Goal: Task Accomplishment & Management: Use online tool/utility

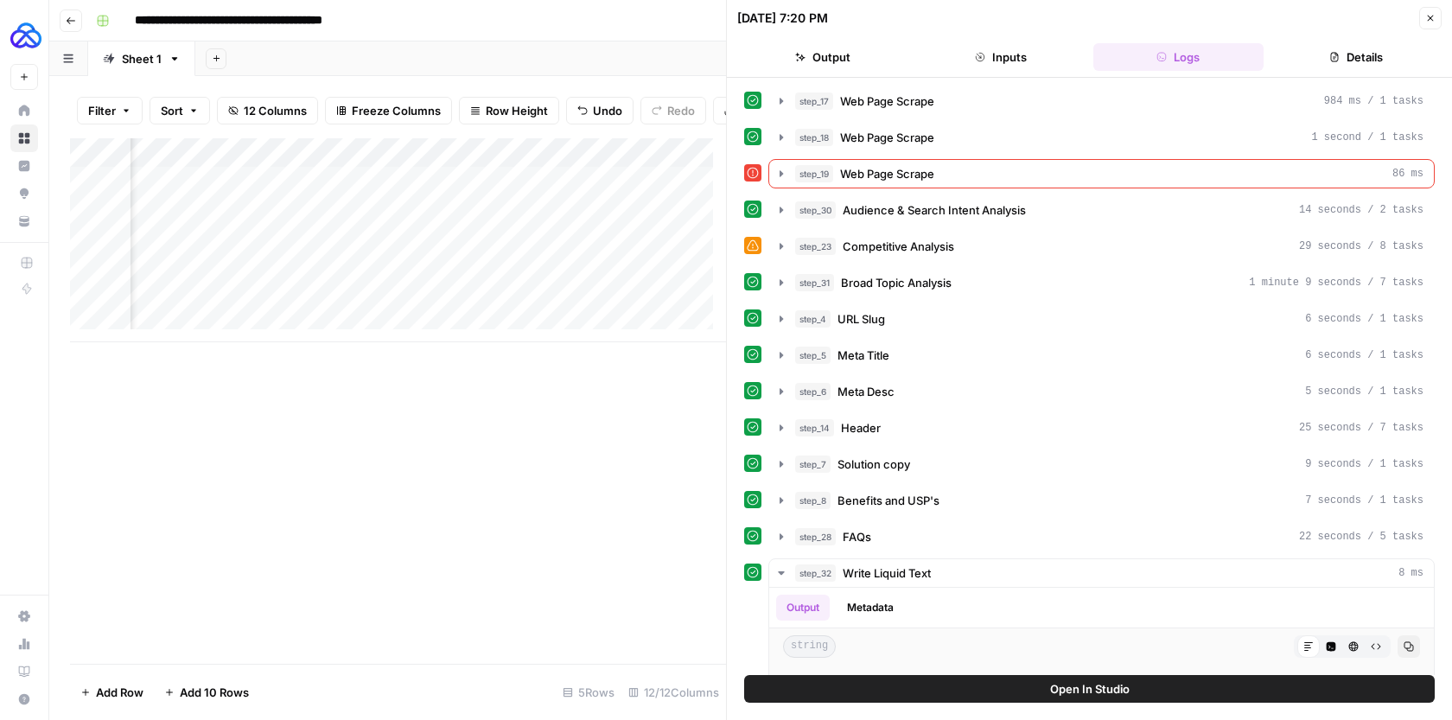
scroll to position [1418, 0]
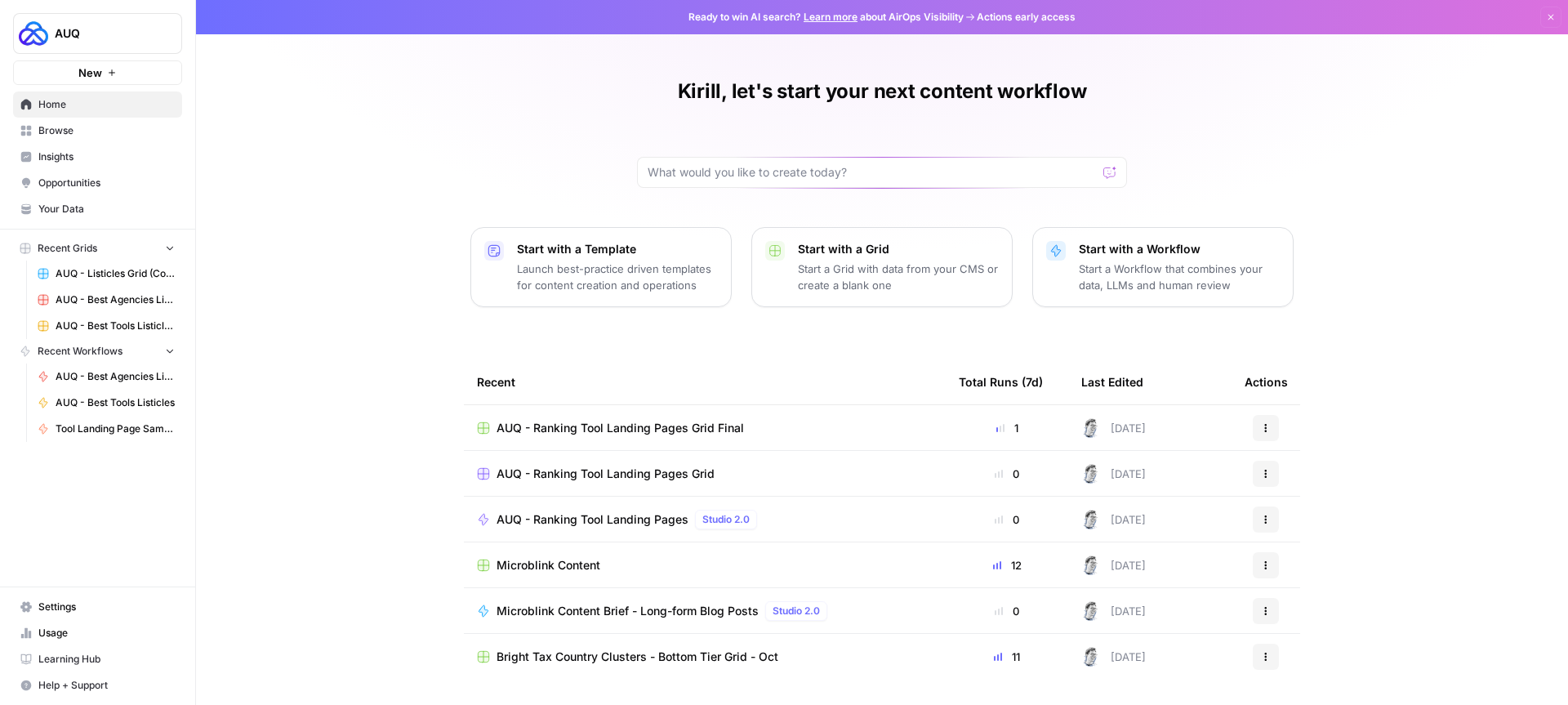
click at [109, 131] on span "Browse" at bounding box center [107, 131] width 136 height 15
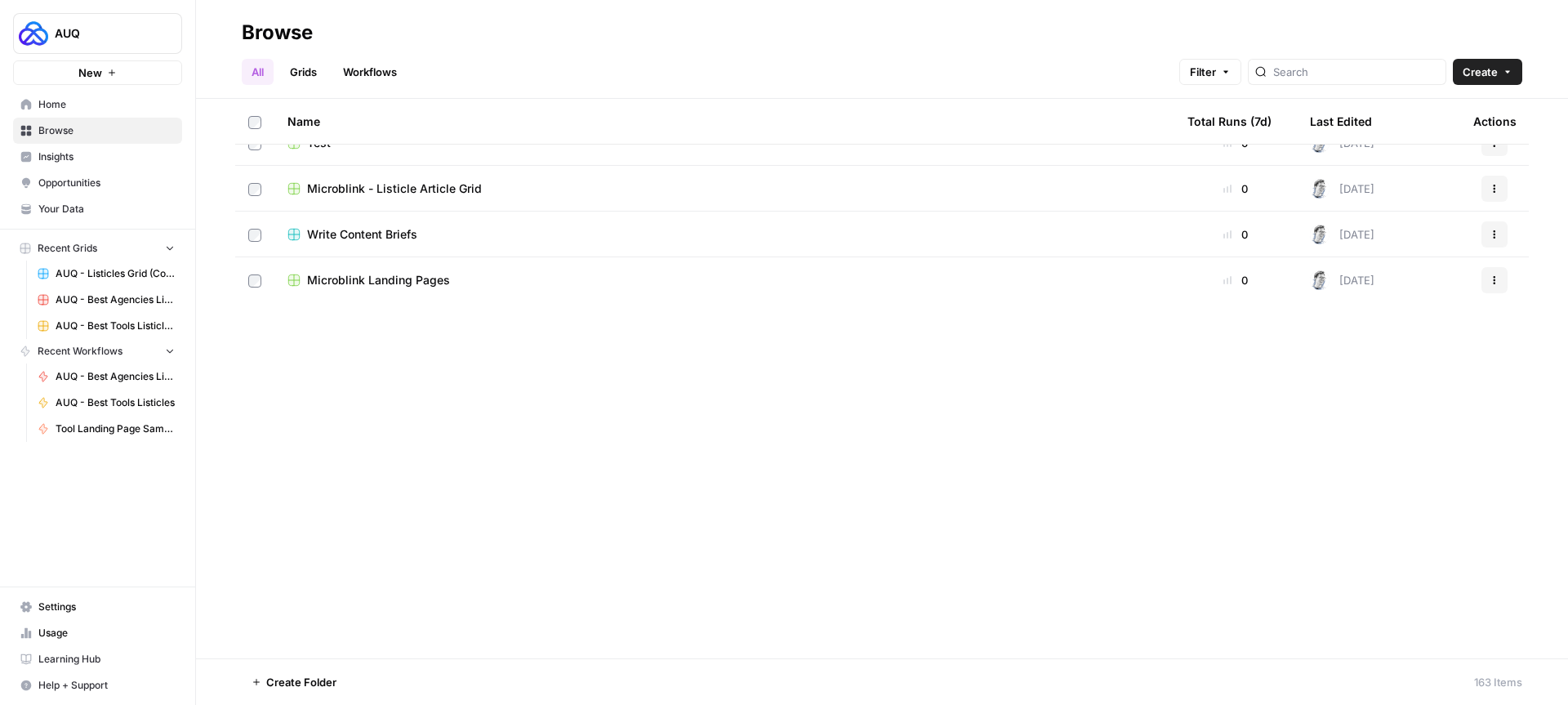
scroll to position [558, 0]
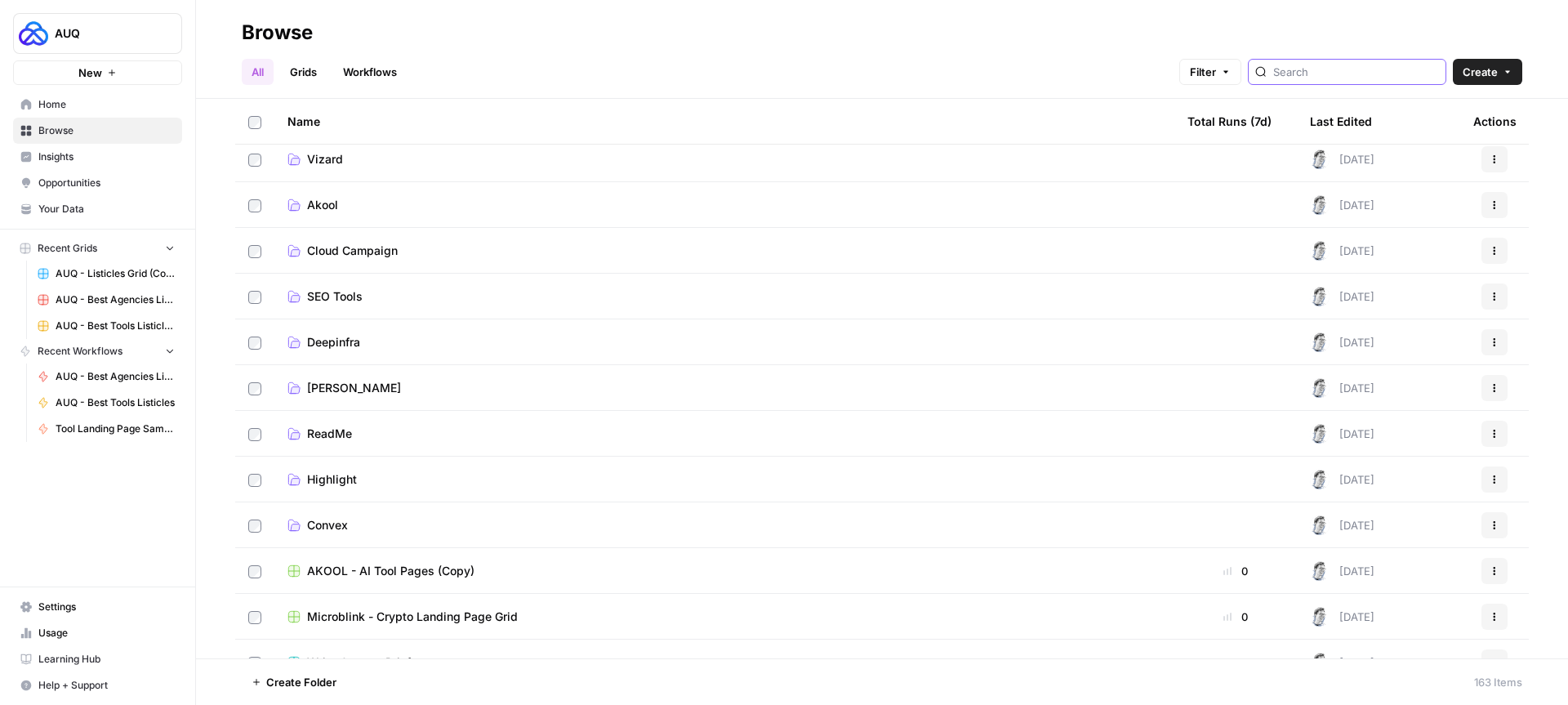
click at [1332, 76] on input "search" at bounding box center [1355, 71] width 165 height 16
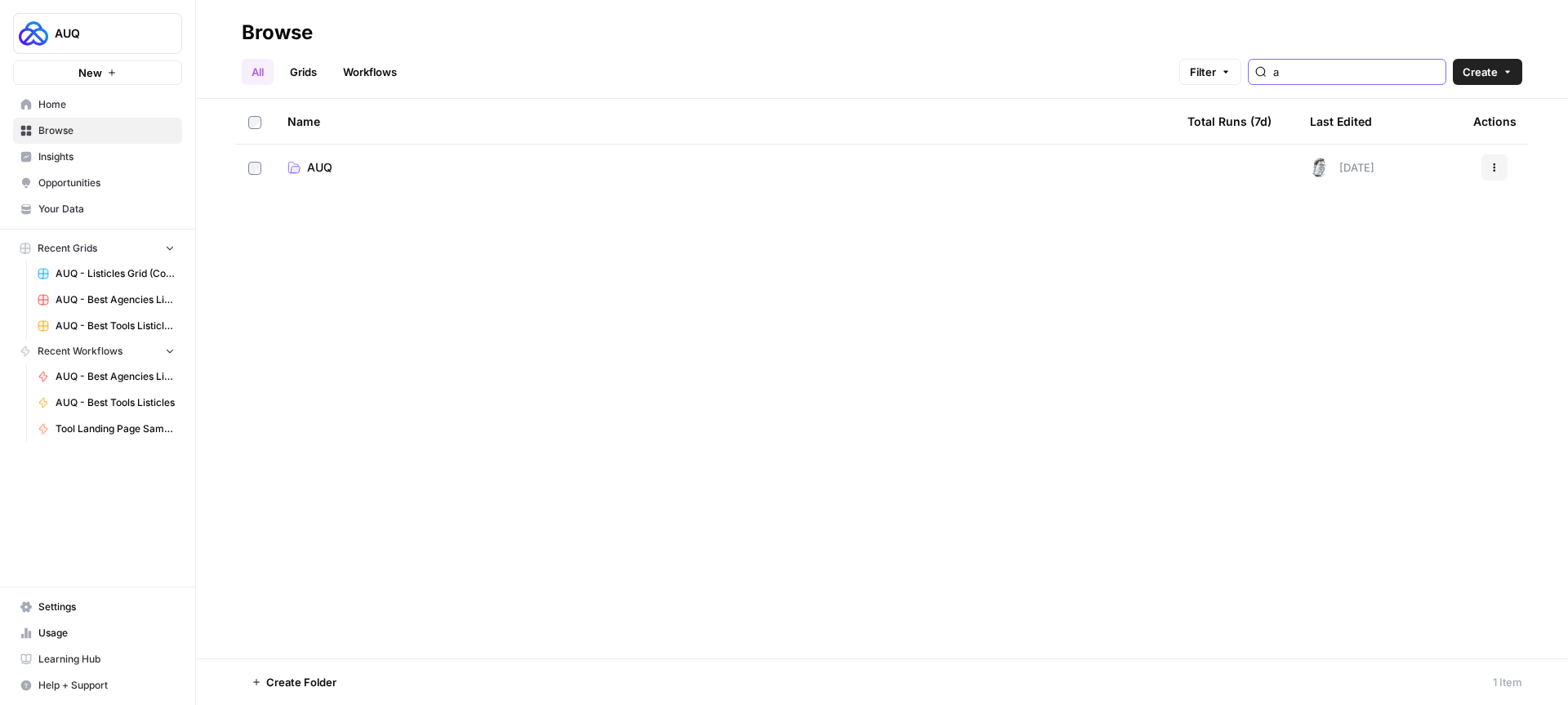
type input "a"
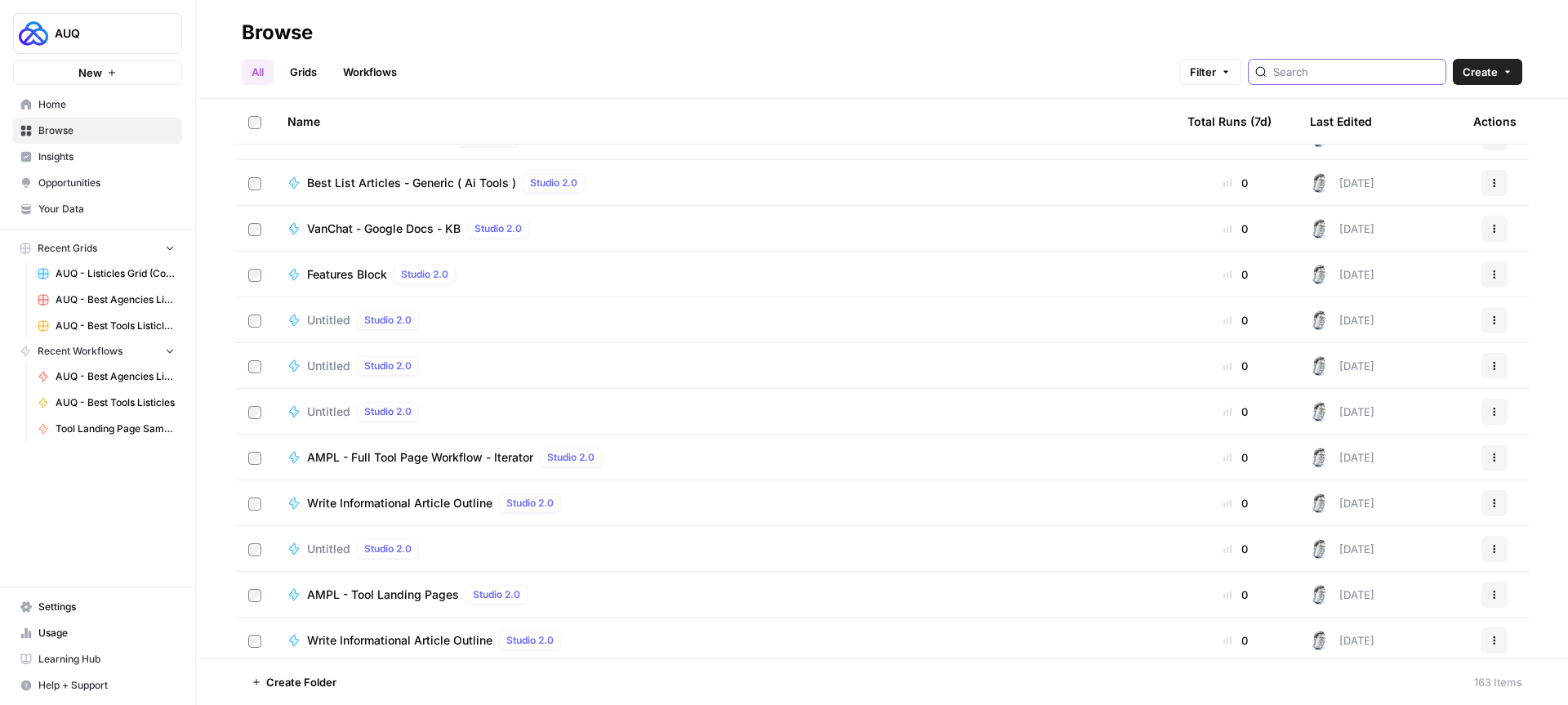
click at [1344, 77] on input "search" at bounding box center [1355, 71] width 165 height 16
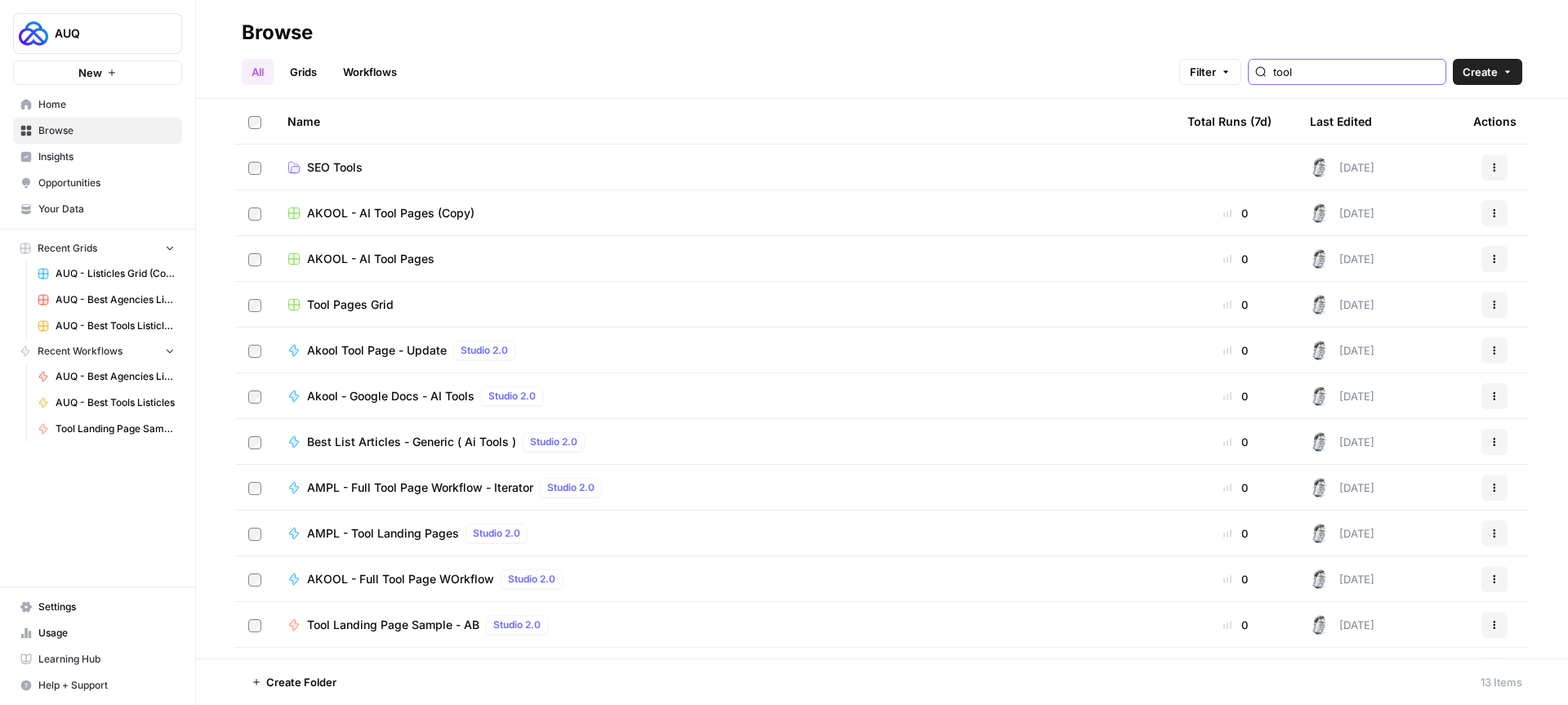
scroll to position [81, 0]
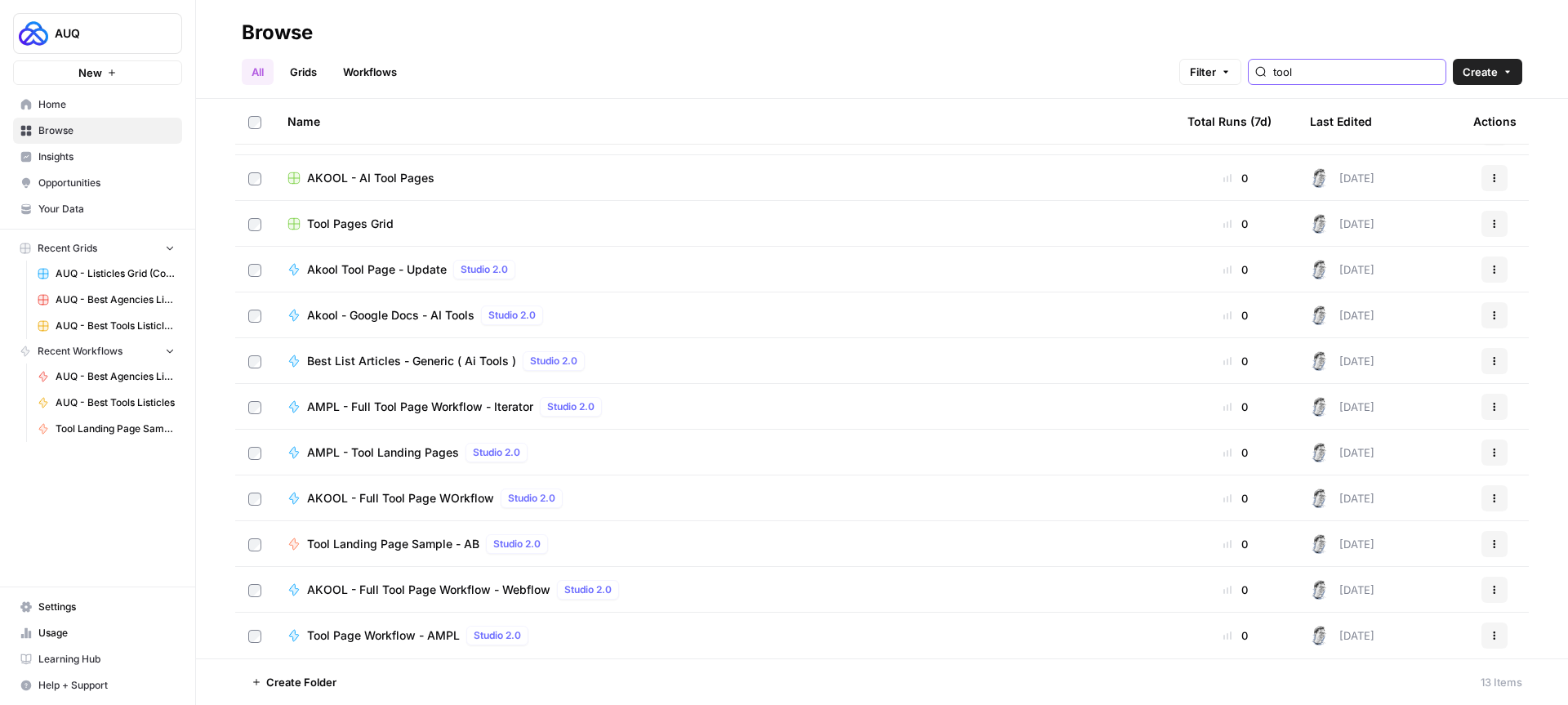
click at [1330, 65] on input "tool" at bounding box center [1355, 71] width 165 height 16
click at [1329, 65] on input "tool" at bounding box center [1355, 71] width 165 height 16
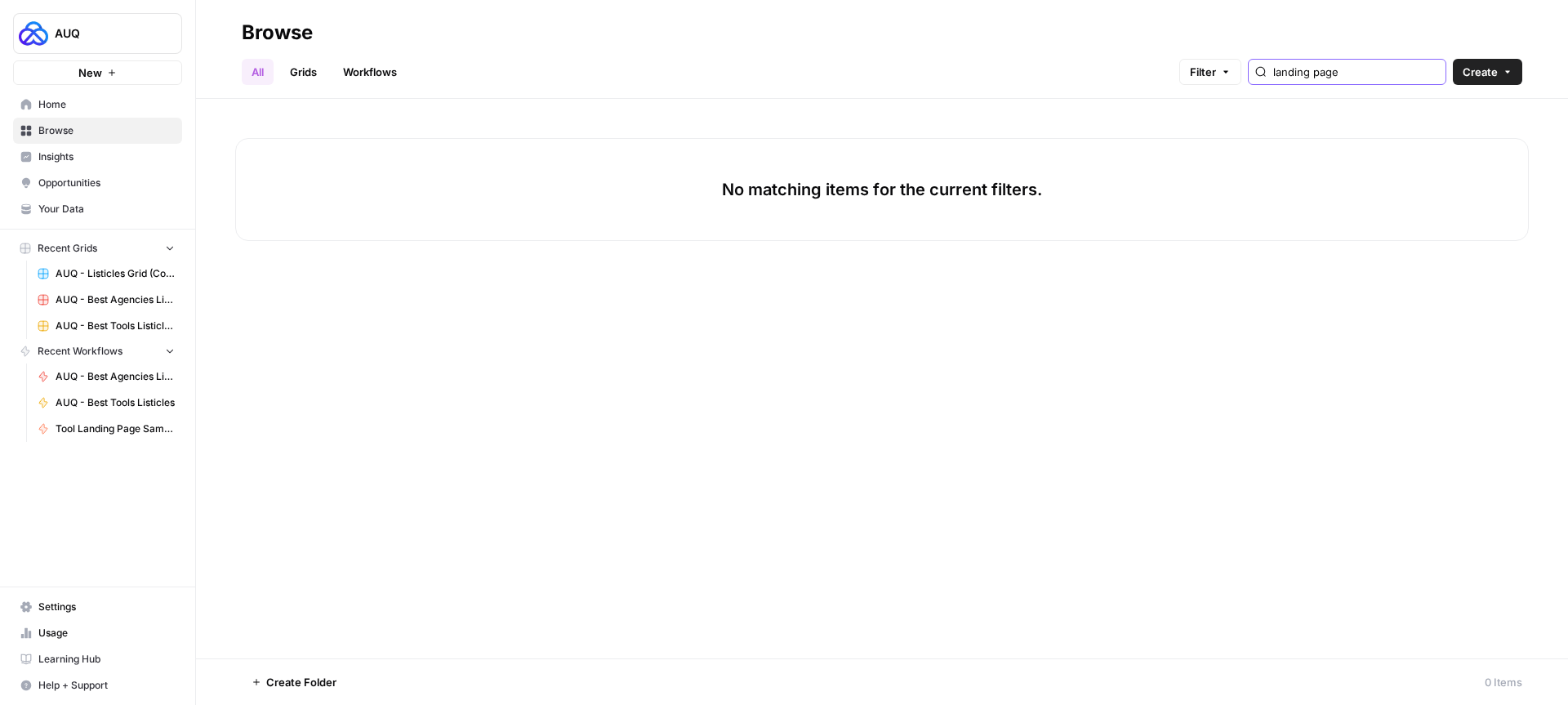
type input "landing page"
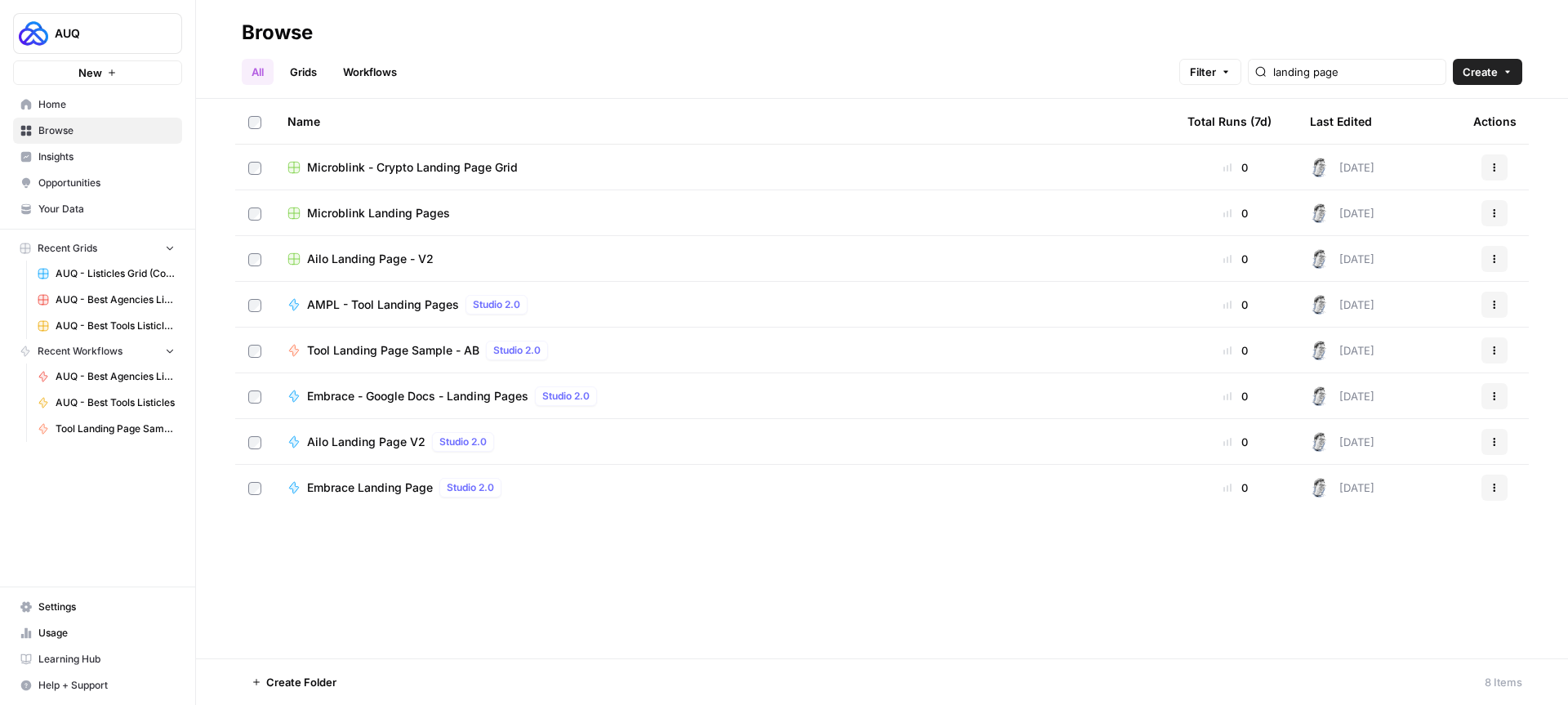
click at [92, 126] on span "Browse" at bounding box center [107, 131] width 136 height 15
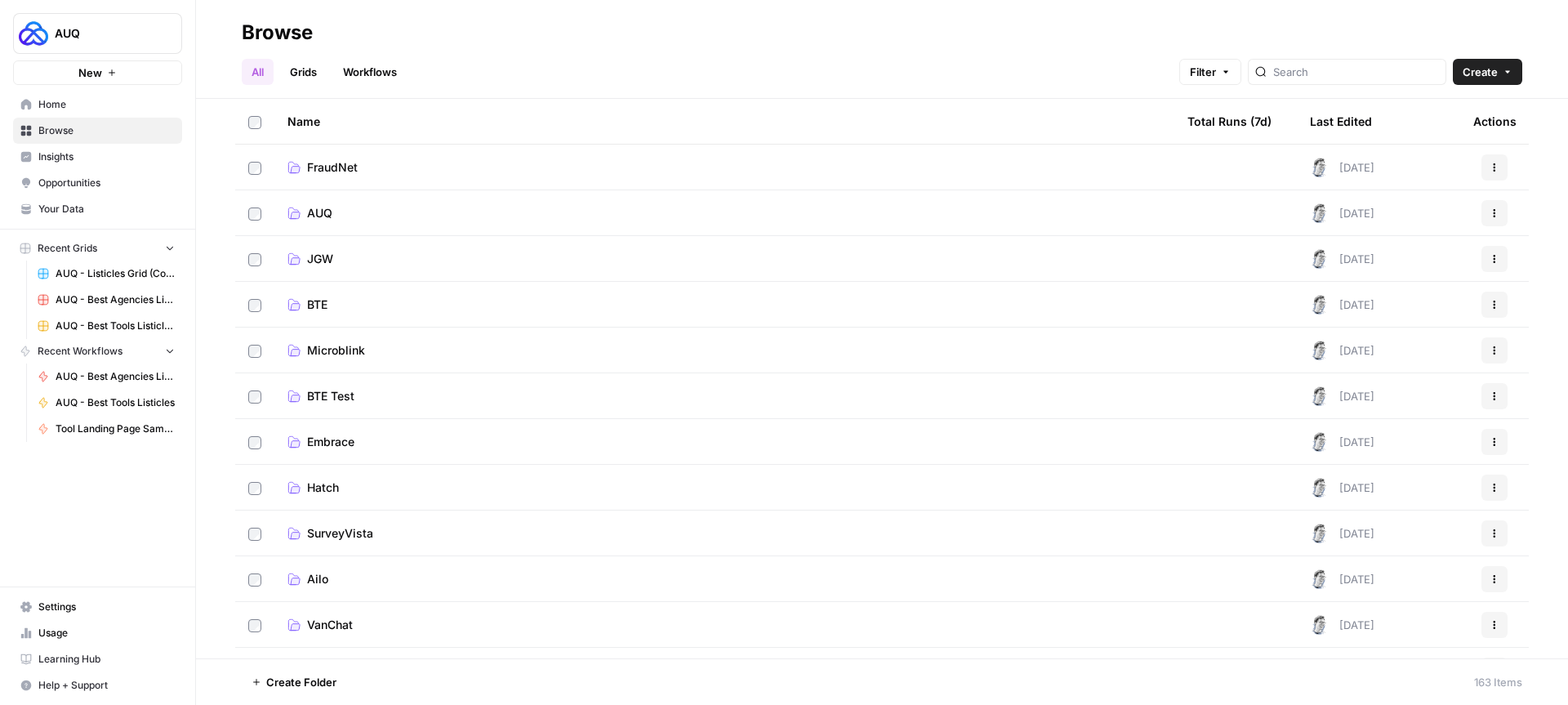
click at [298, 67] on link "Grids" at bounding box center [303, 72] width 46 height 26
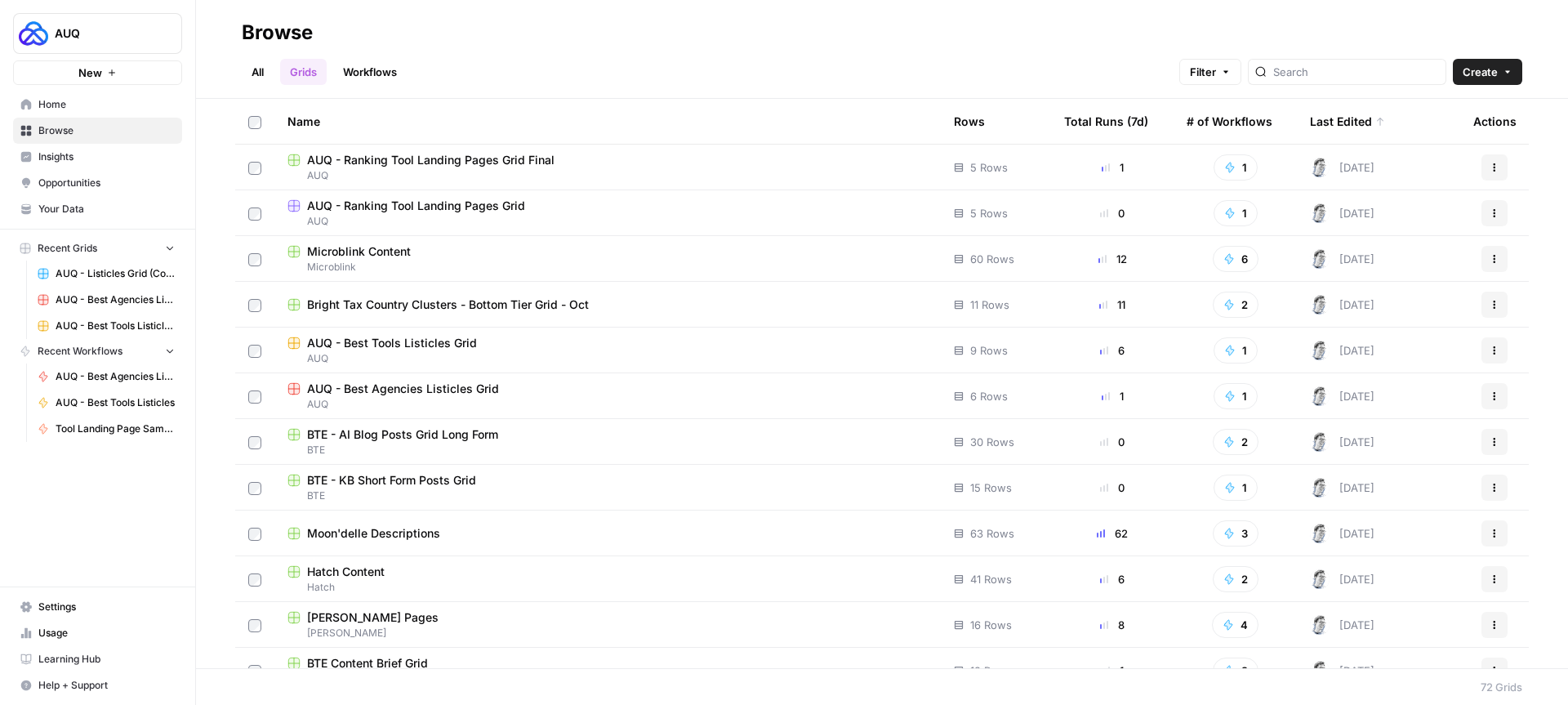
click at [1481, 166] on button "Actions" at bounding box center [1494, 167] width 26 height 26
click at [1401, 268] on span "Move To" at bounding box center [1409, 265] width 130 height 16
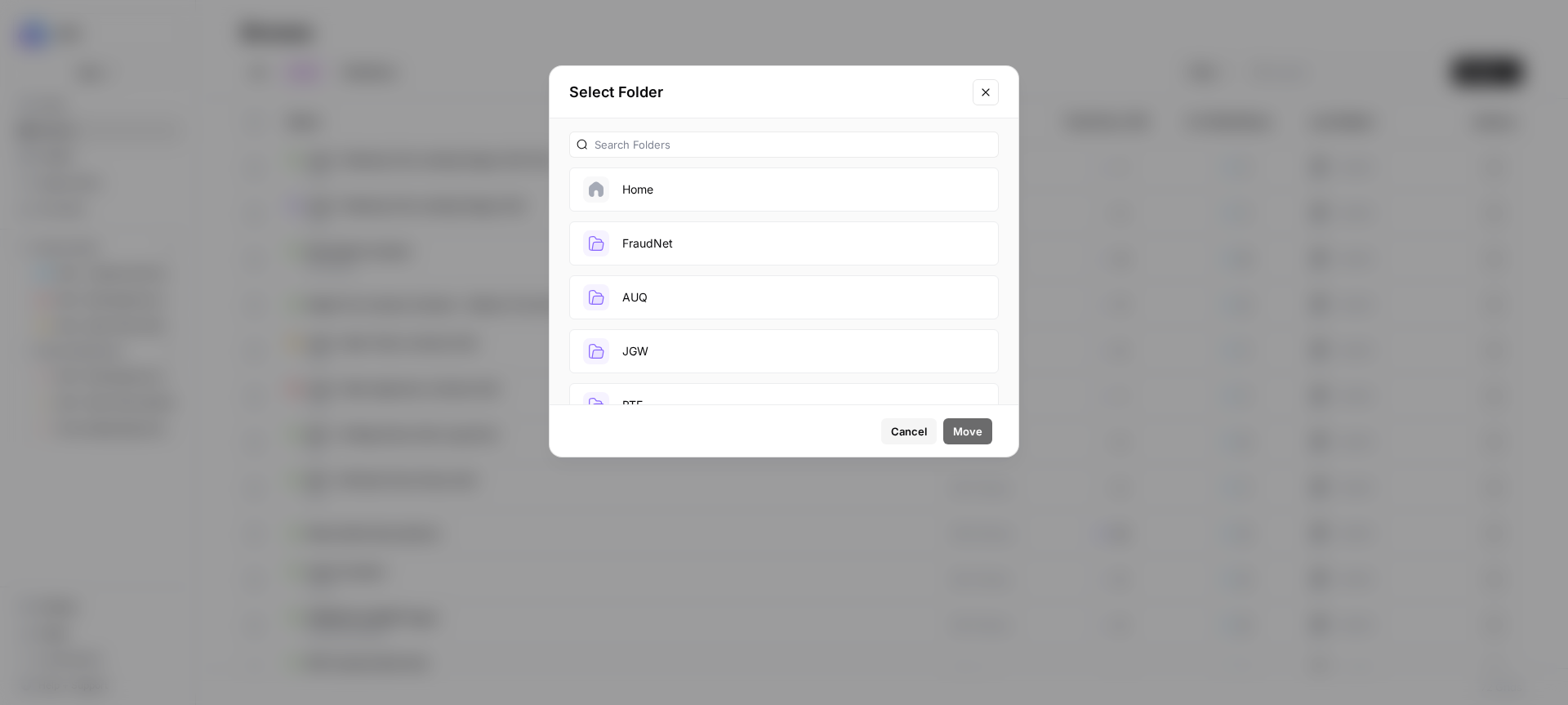
click at [693, 300] on button "AUQ" at bounding box center [784, 297] width 430 height 44
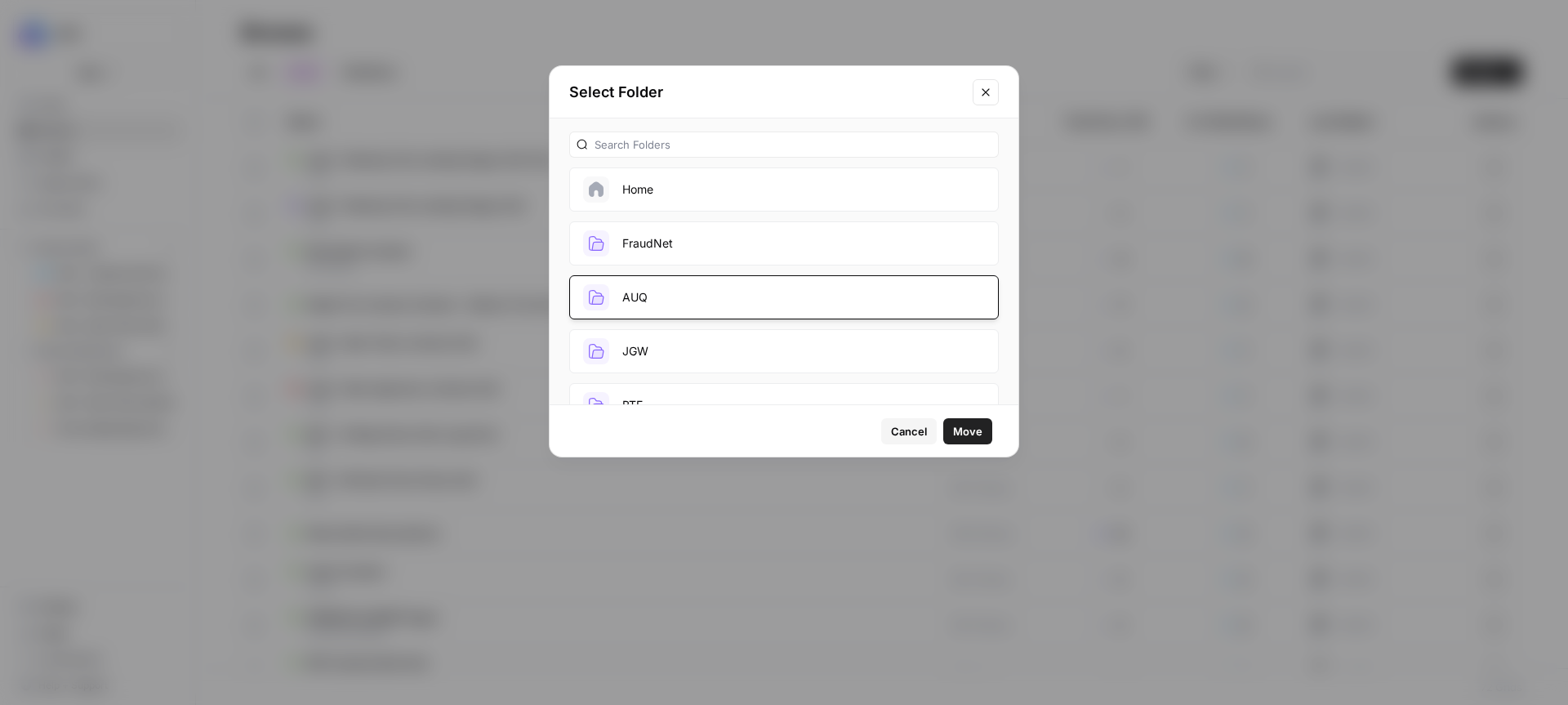
click at [946, 419] on div "Cancel Move" at bounding box center [940, 432] width 117 height 26
click at [952, 420] on button "Move" at bounding box center [968, 432] width 49 height 26
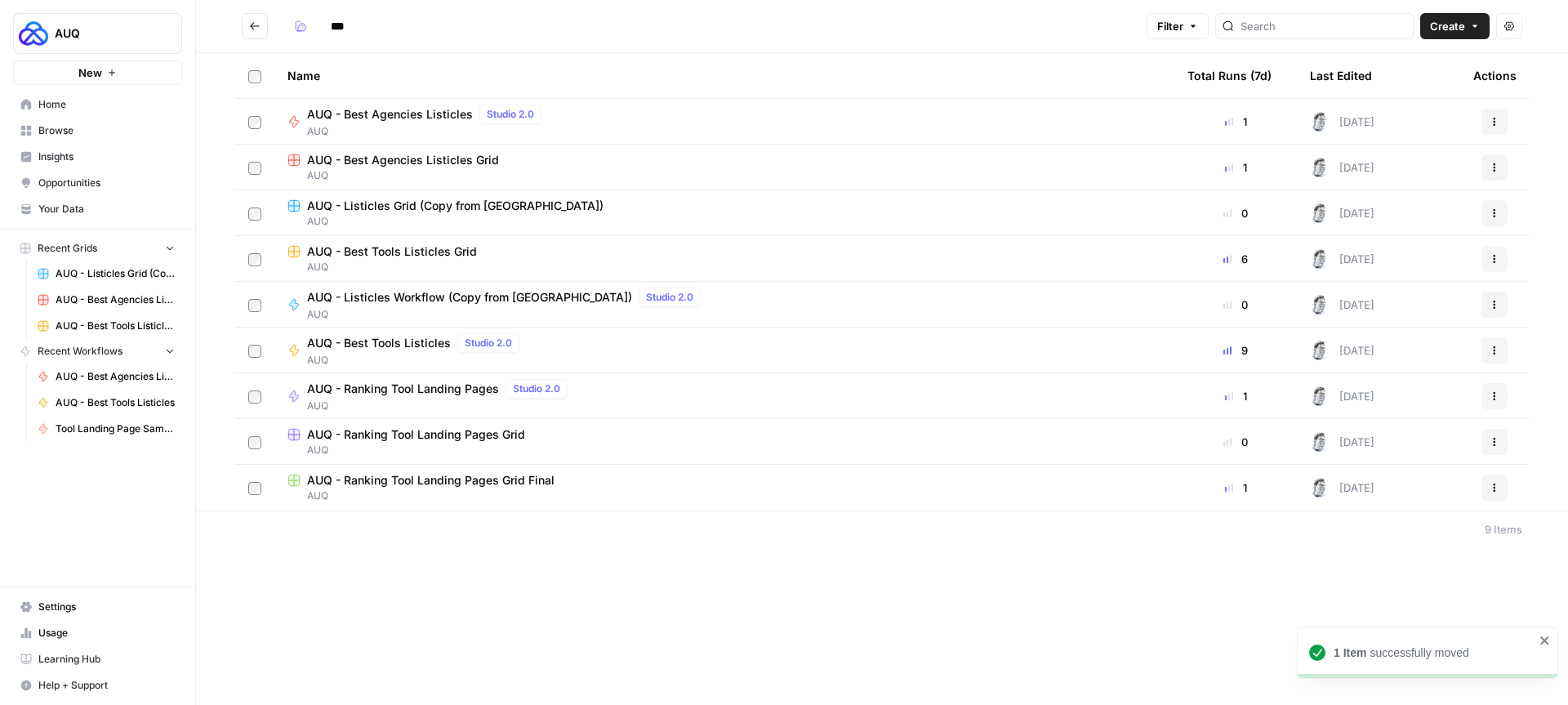
click at [47, 133] on span "Browse" at bounding box center [107, 131] width 136 height 15
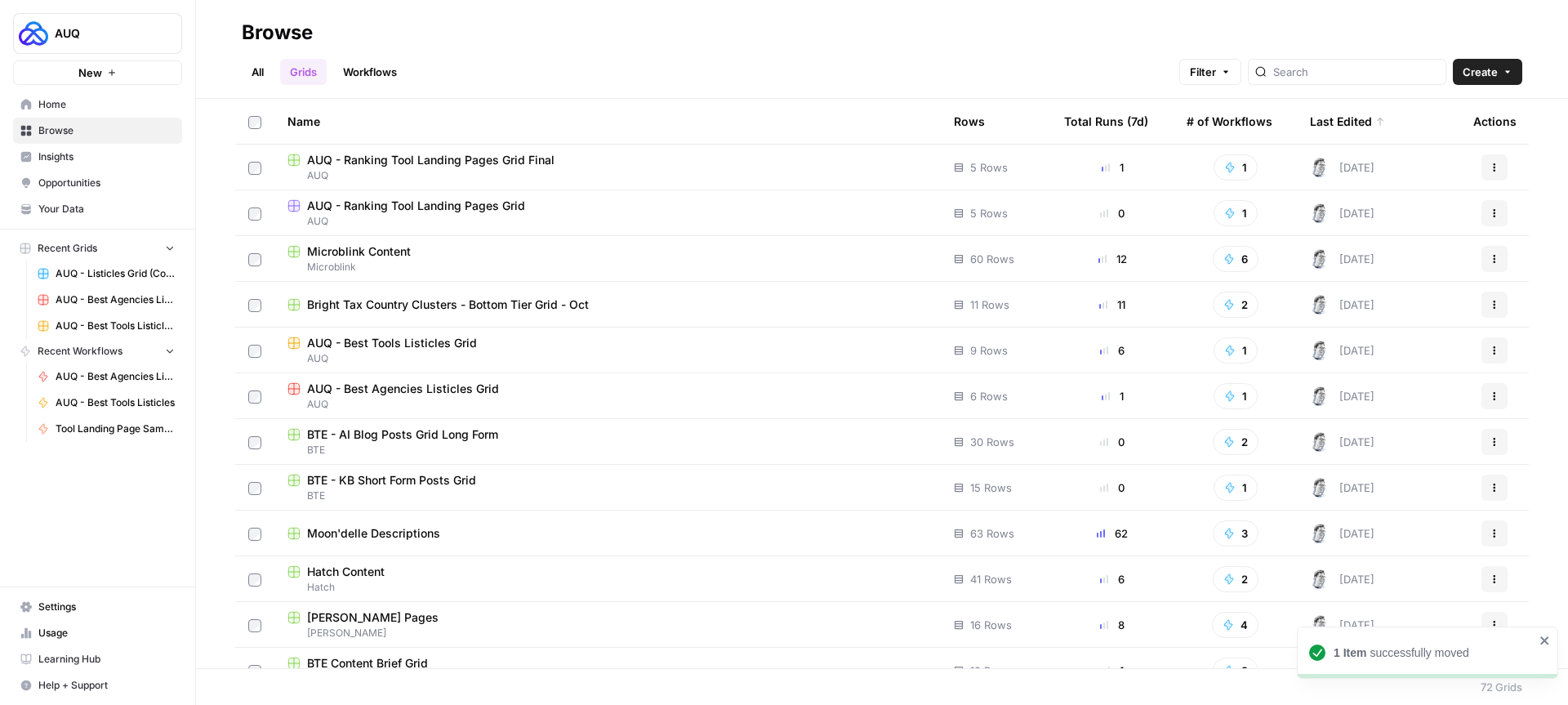
click at [237, 64] on header "Browse All Grids Workflows Filter Create" at bounding box center [881, 49] width 1372 height 99
click at [251, 65] on link "All" at bounding box center [258, 72] width 32 height 26
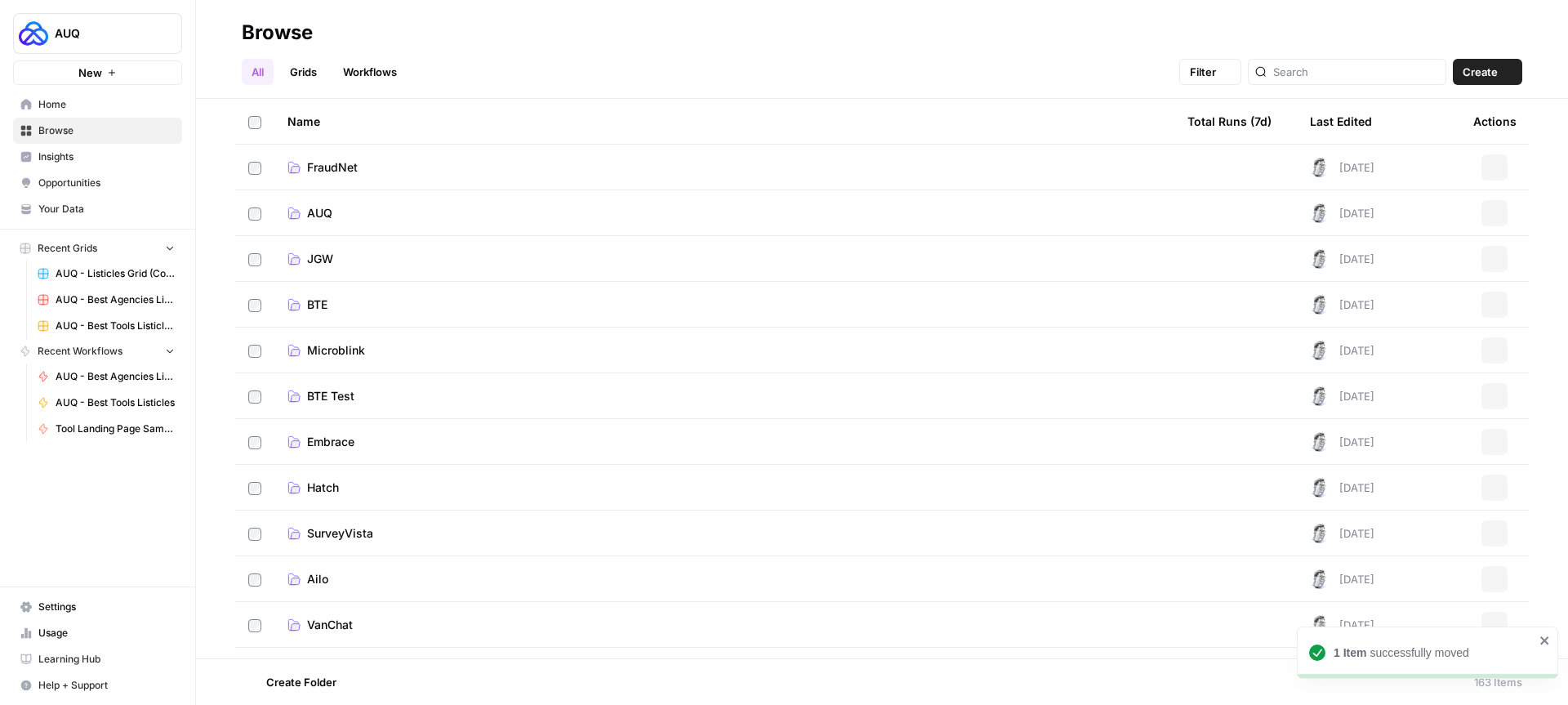
click at [395, 218] on link "AUQ" at bounding box center [724, 213] width 874 height 16
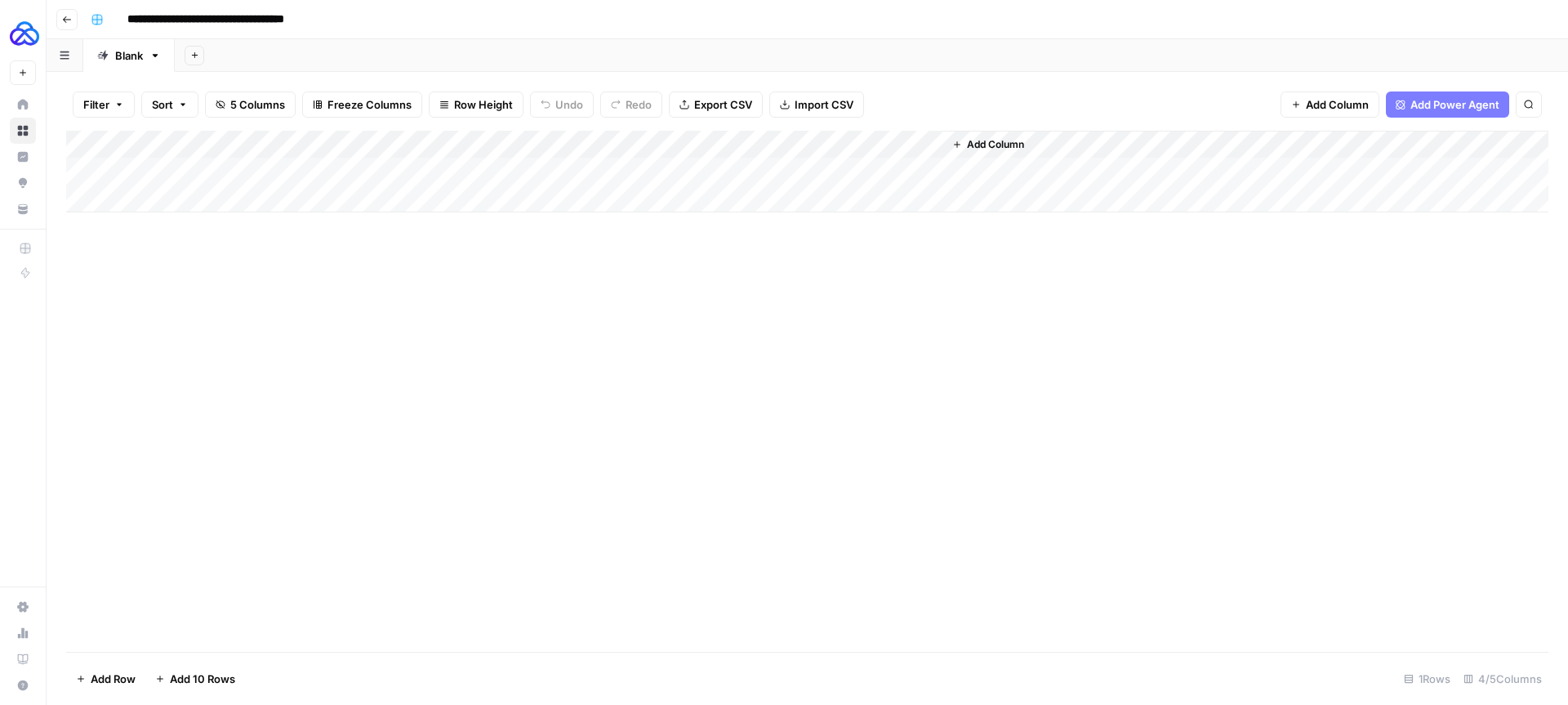
click at [72, 9] on button "Go back" at bounding box center [67, 20] width 21 height 21
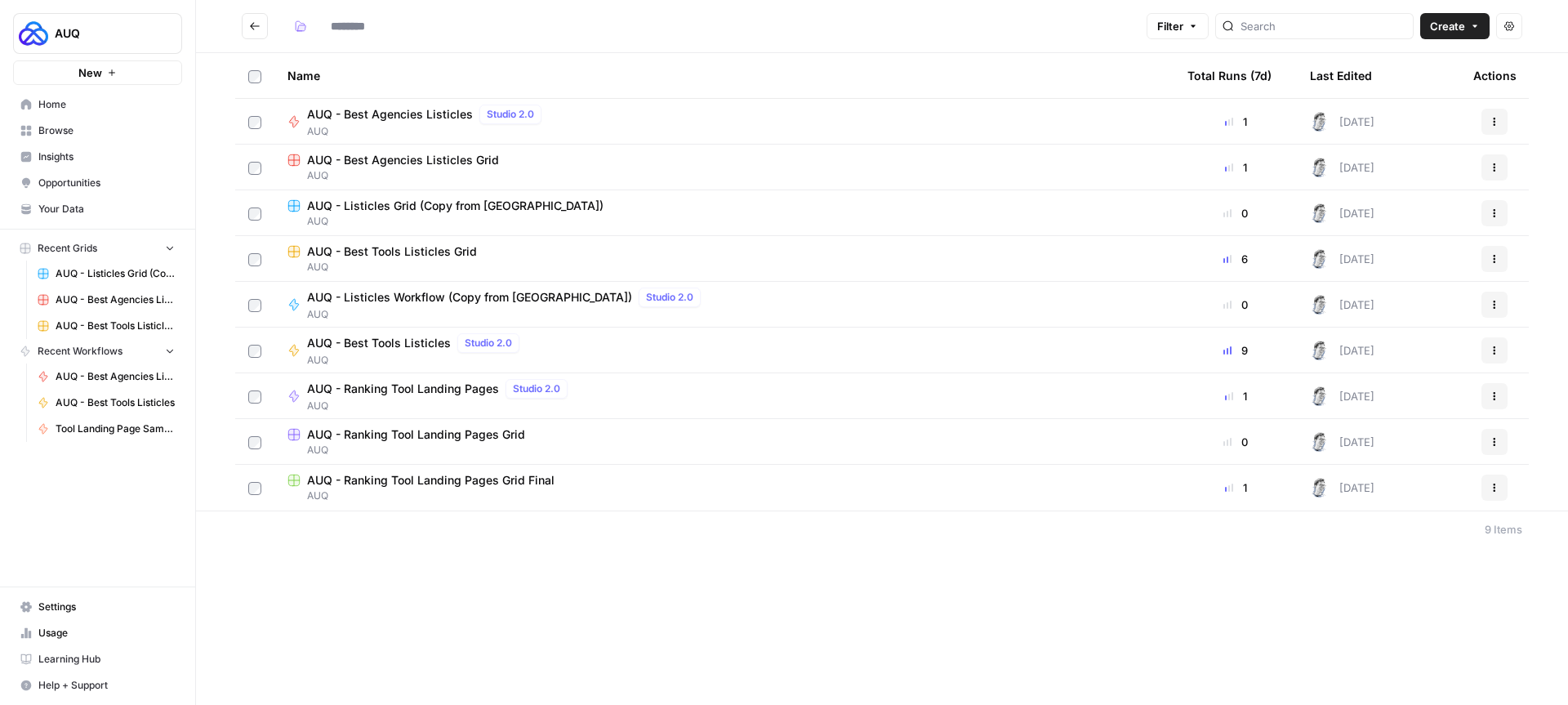
click at [1494, 441] on icon "button" at bounding box center [1494, 441] width 3 height 3
click at [1349, 573] on icon "button" at bounding box center [1344, 576] width 10 height 10
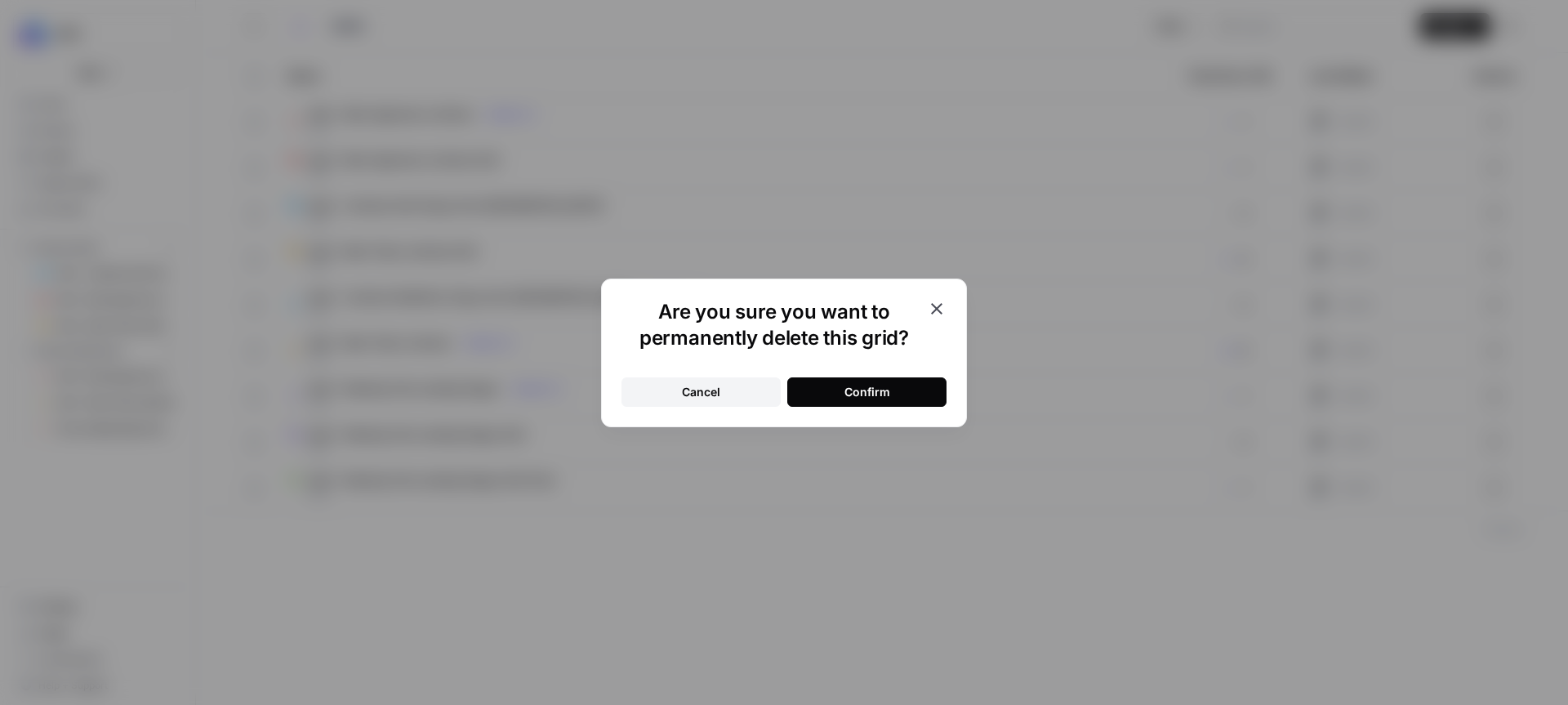
click at [937, 387] on button "Confirm" at bounding box center [866, 391] width 160 height 29
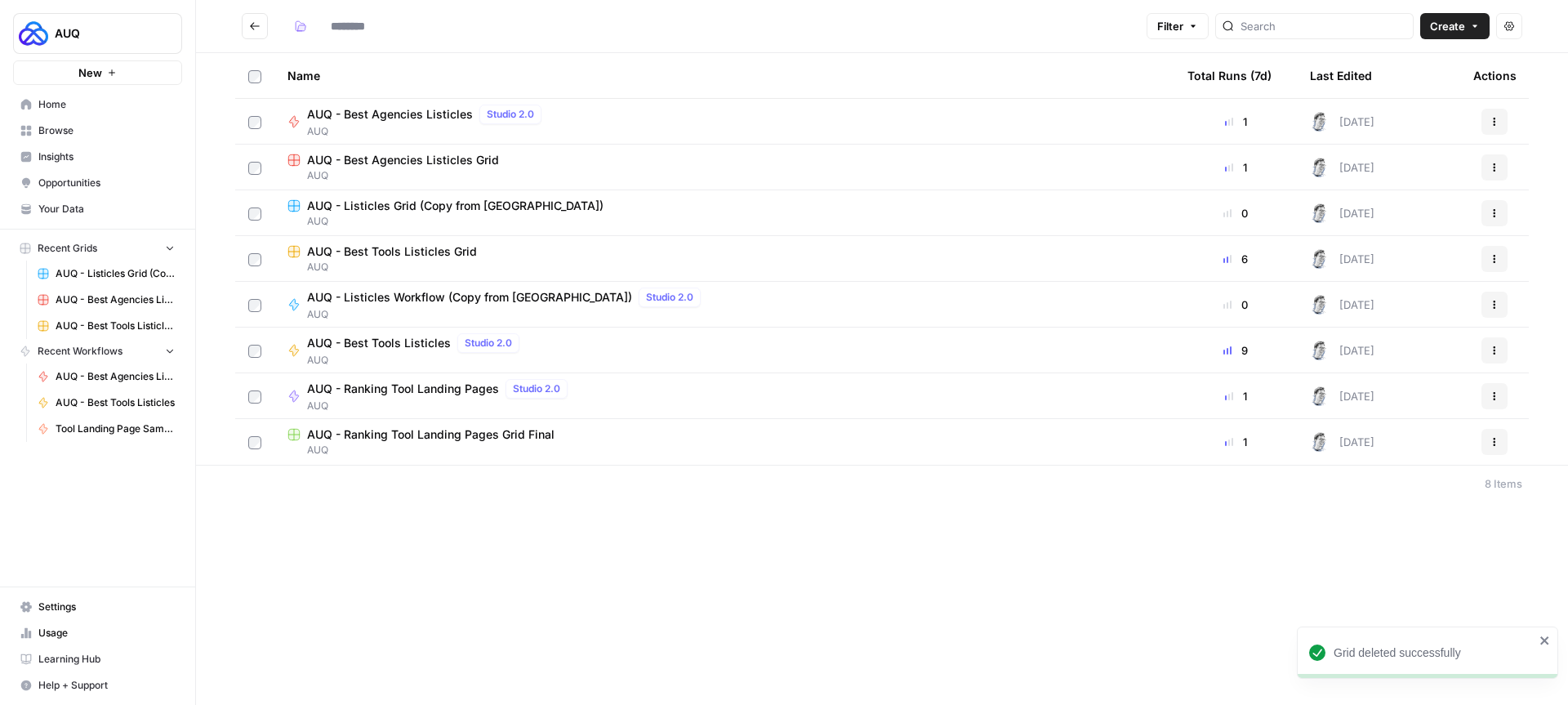
click at [299, 434] on icon at bounding box center [294, 435] width 13 height 13
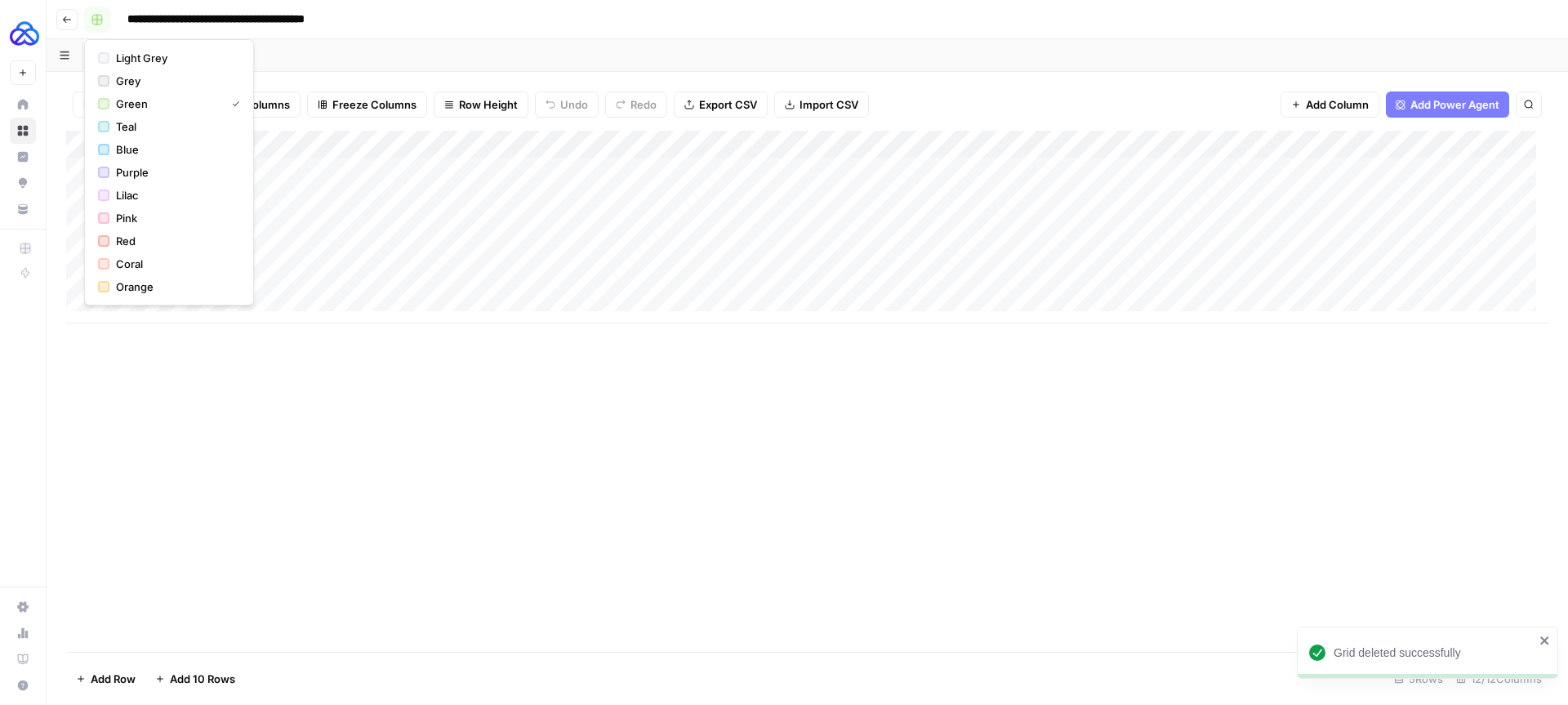
click at [86, 20] on button "button" at bounding box center [97, 20] width 26 height 26
click at [153, 175] on span "Purple" at bounding box center [175, 172] width 117 height 16
click at [67, 26] on button "Go back" at bounding box center [67, 20] width 21 height 21
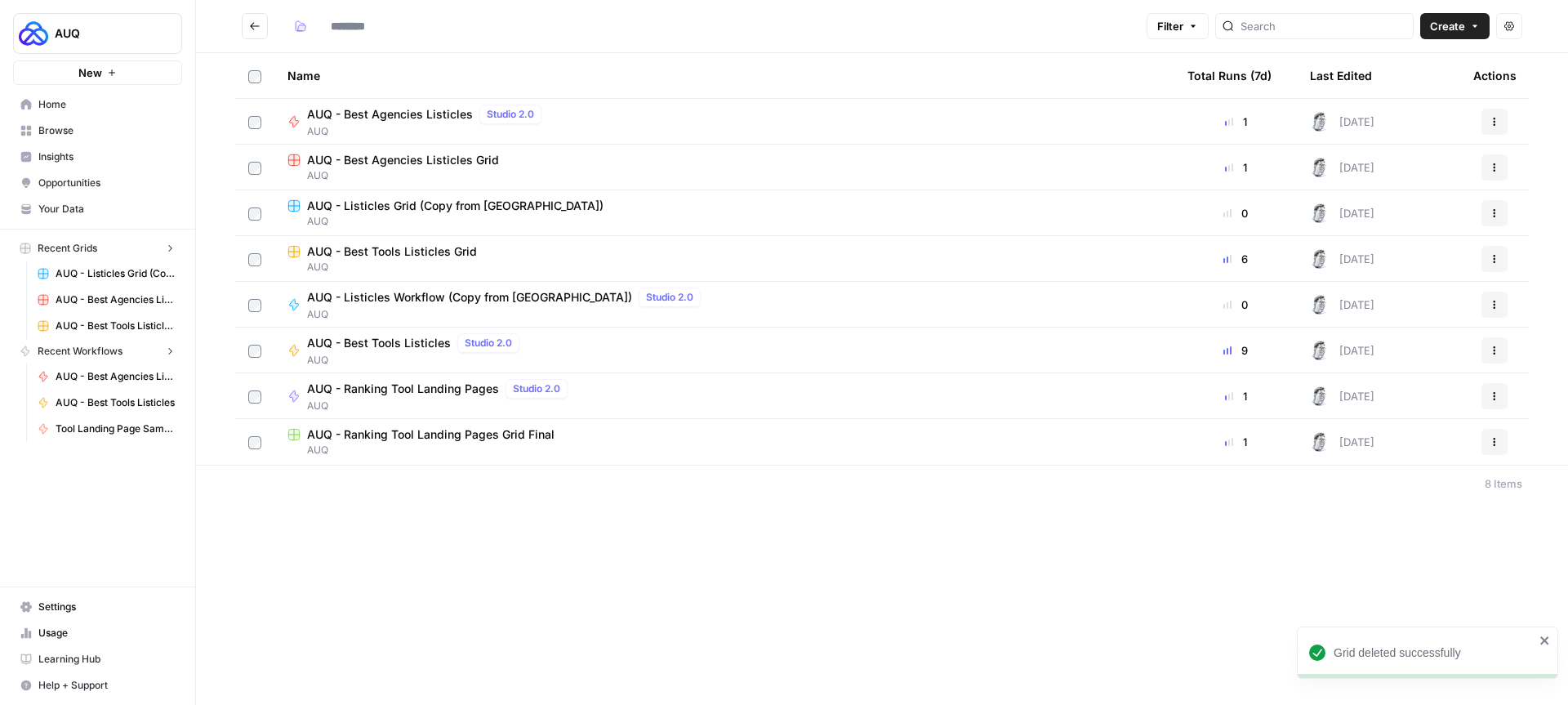
type input "***"
click at [495, 436] on span "AUQ - Ranking Tool Landing Pages Grid Final" at bounding box center [431, 434] width 247 height 16
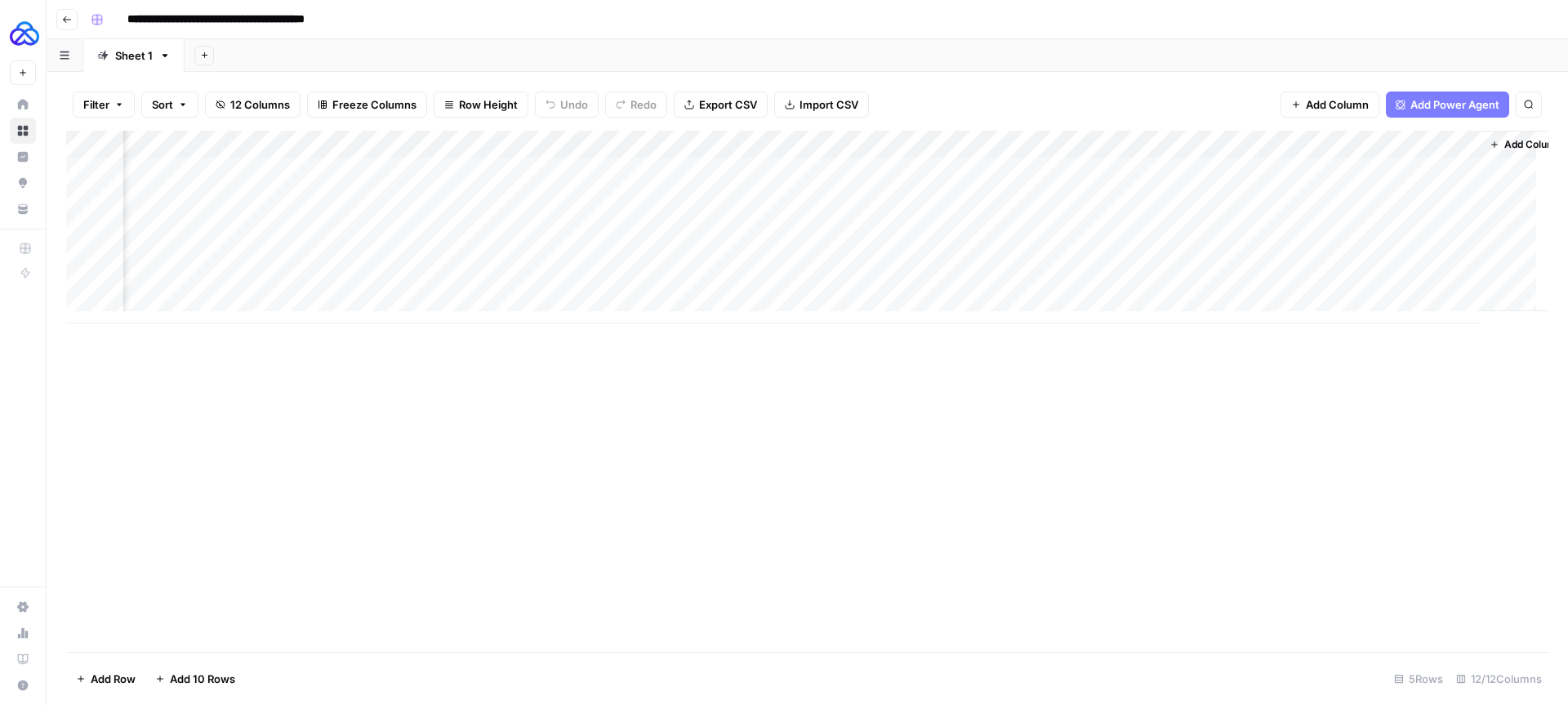
scroll to position [0, 1323]
click at [1133, 170] on div "Add Column" at bounding box center [807, 227] width 1482 height 193
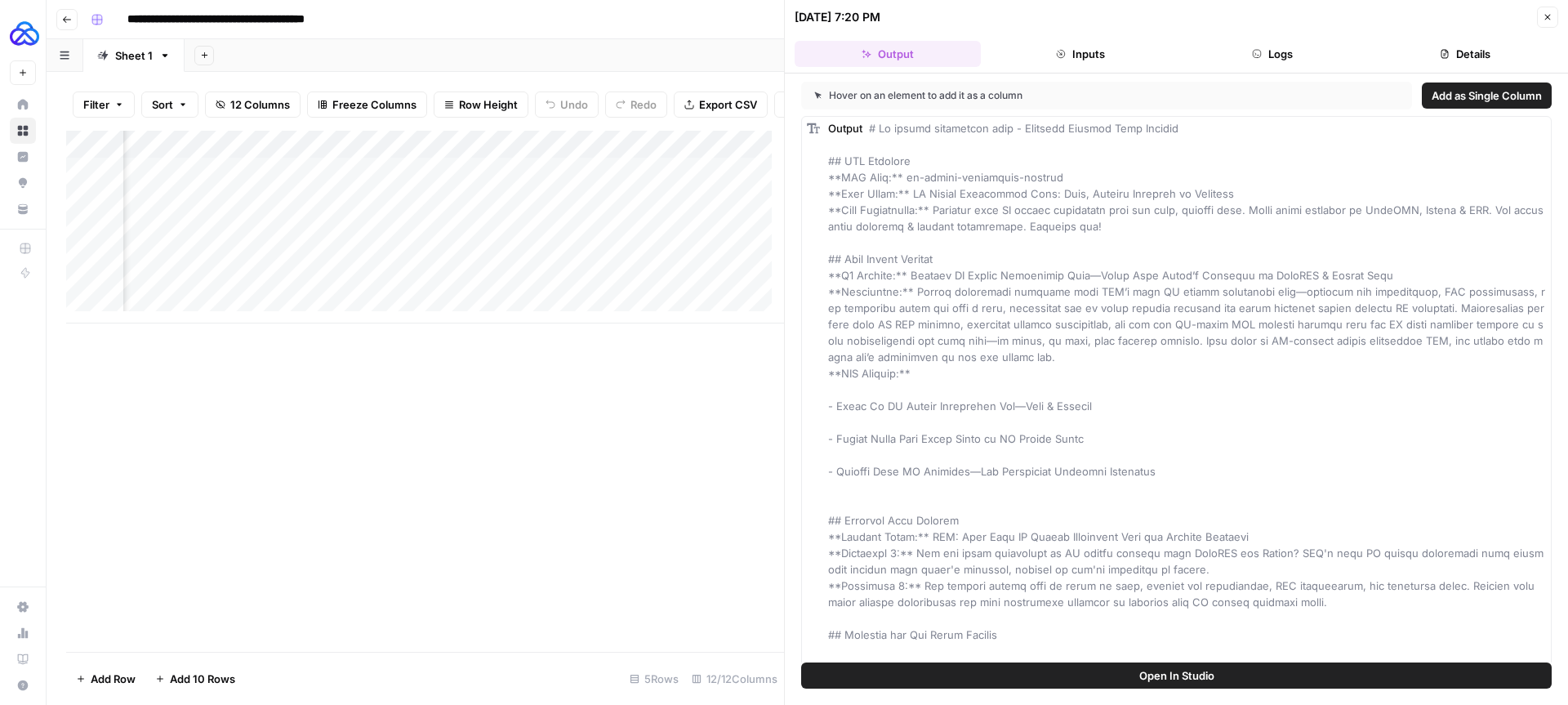
click at [1251, 61] on button "Logs" at bounding box center [1272, 54] width 186 height 26
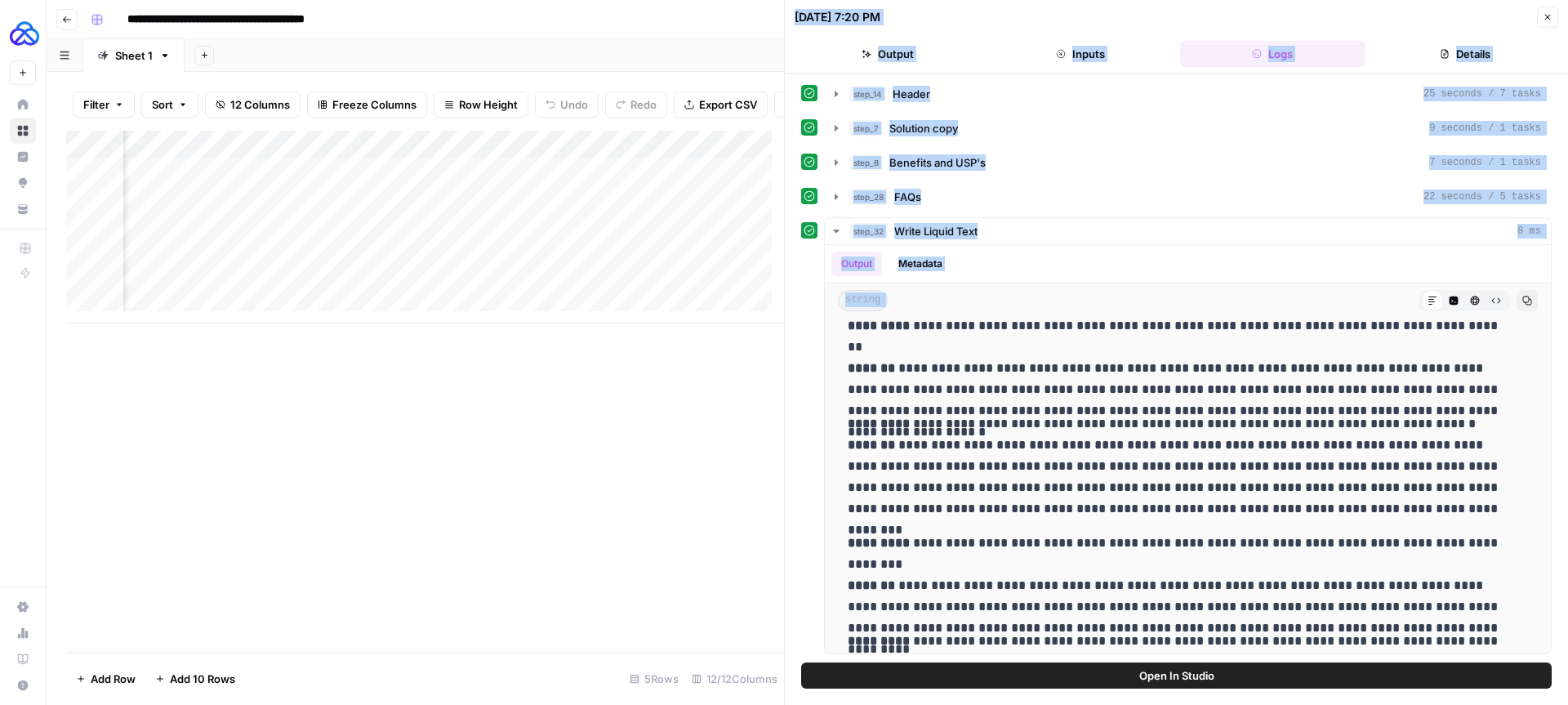
scroll to position [1809, 0]
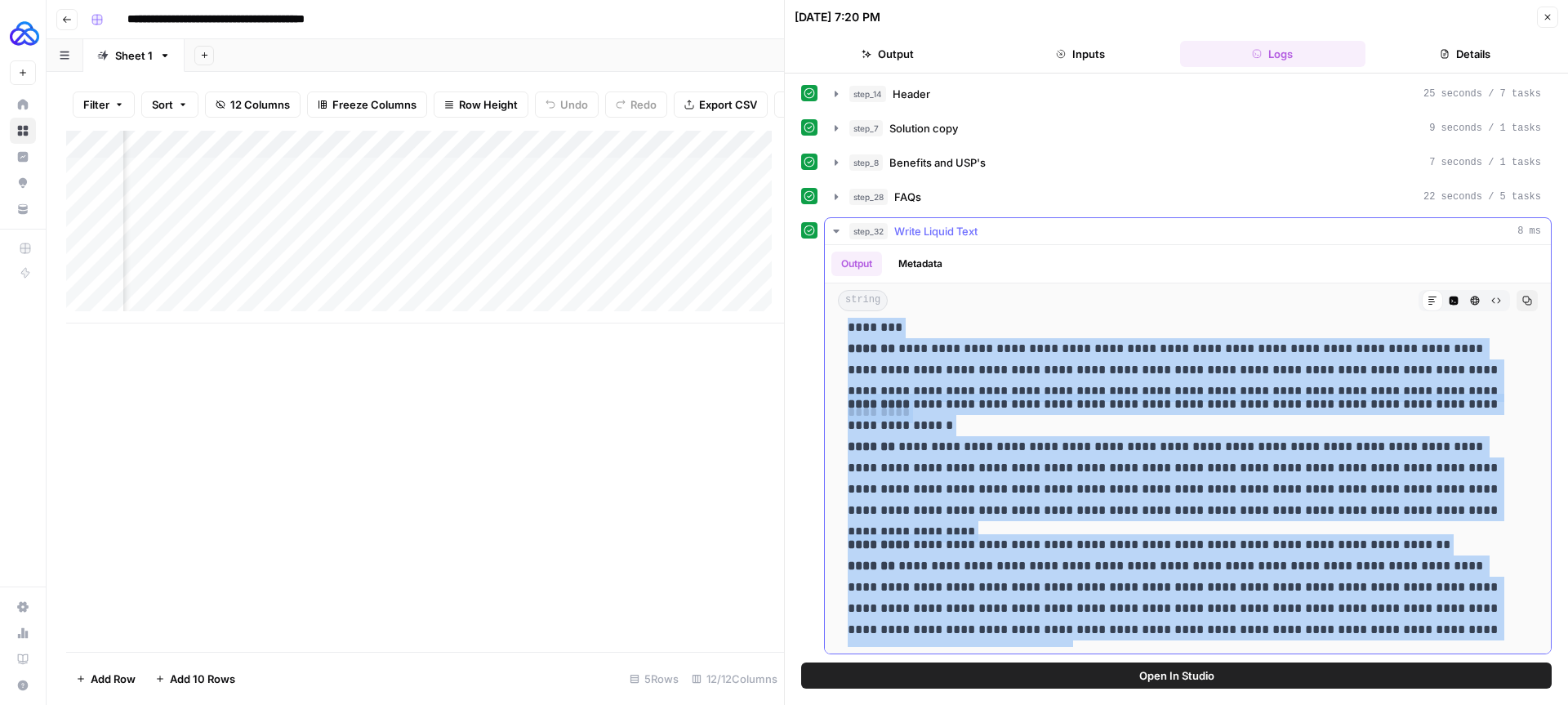
drag, startPoint x: 855, startPoint y: 350, endPoint x: 1499, endPoint y: 624, distance: 699.9
copy div "**********"
